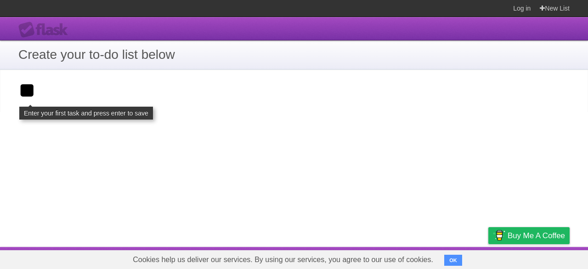
type input "*"
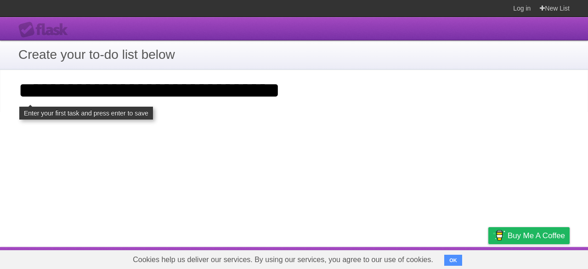
type input "**********"
click input "**********" at bounding box center [0, 0] width 0 height 0
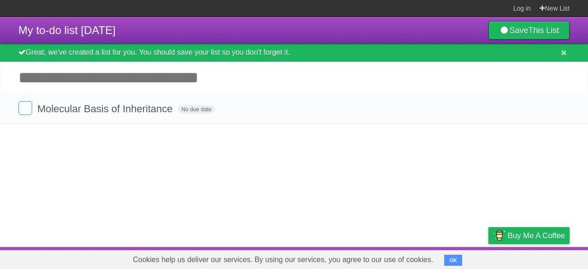
click at [185, 87] on input "Add another task" at bounding box center [294, 78] width 588 height 32
